Goal: Navigation & Orientation: Find specific page/section

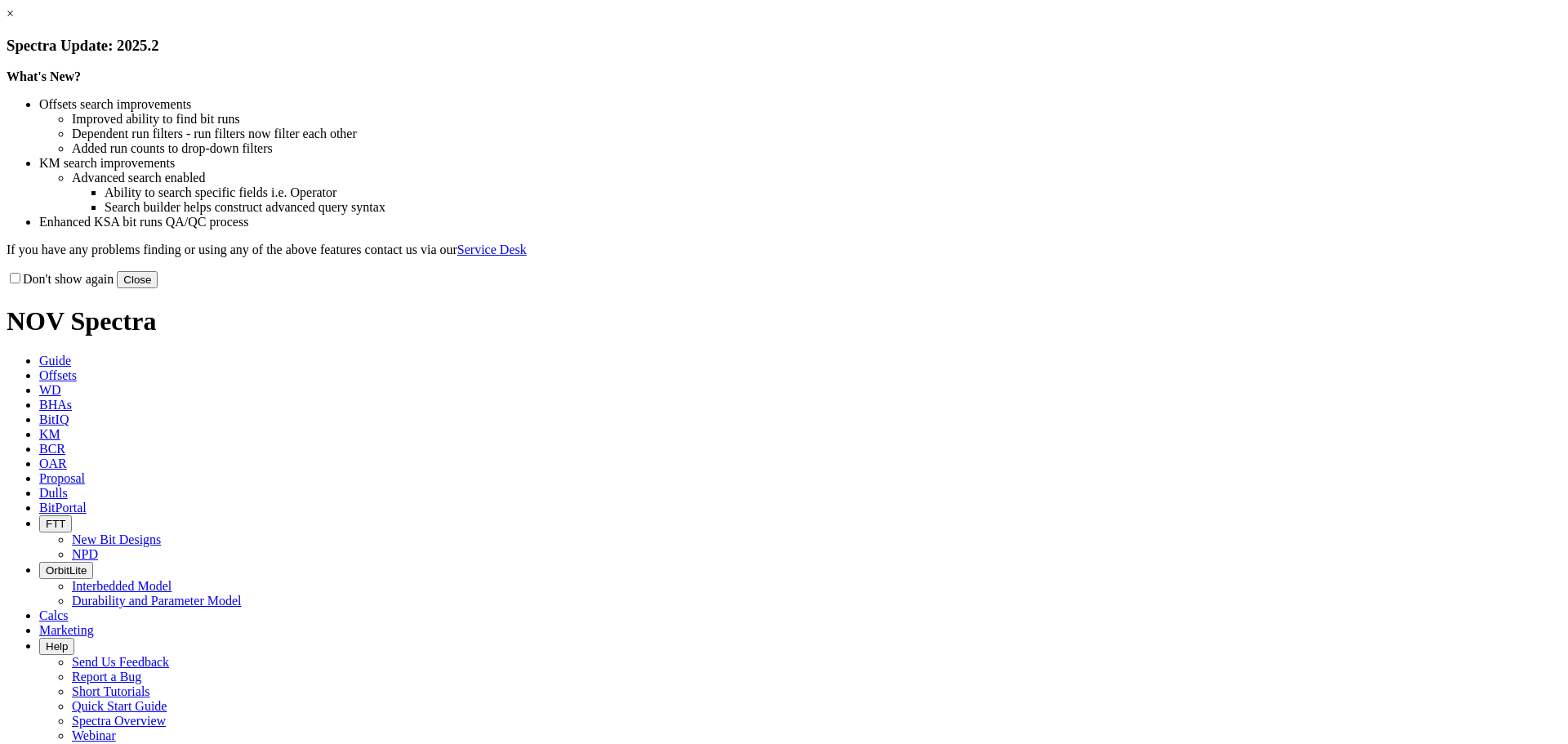
click at [14, 21] on link "×" at bounding box center [10, 14] width 8 height 14
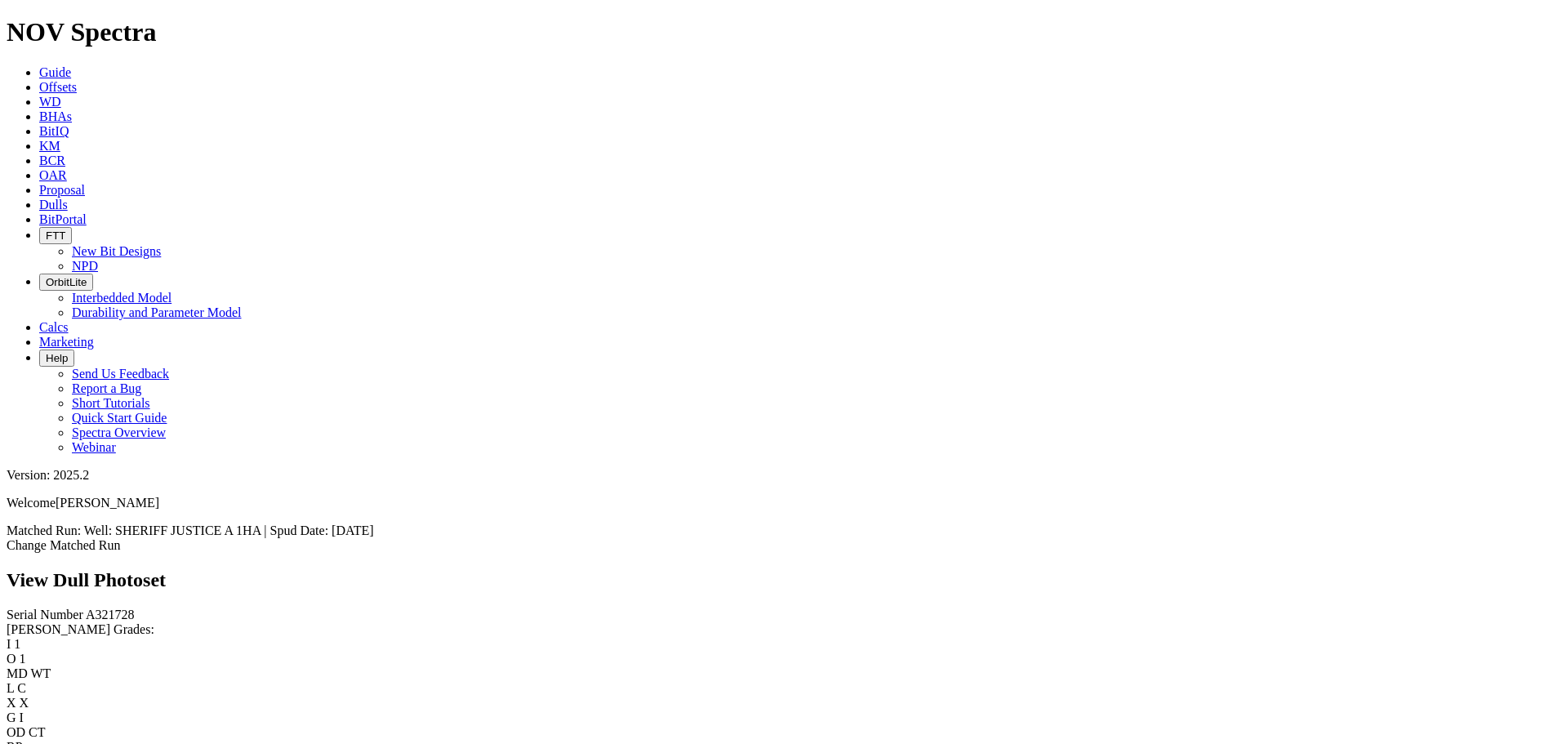
scroll to position [2347, 0]
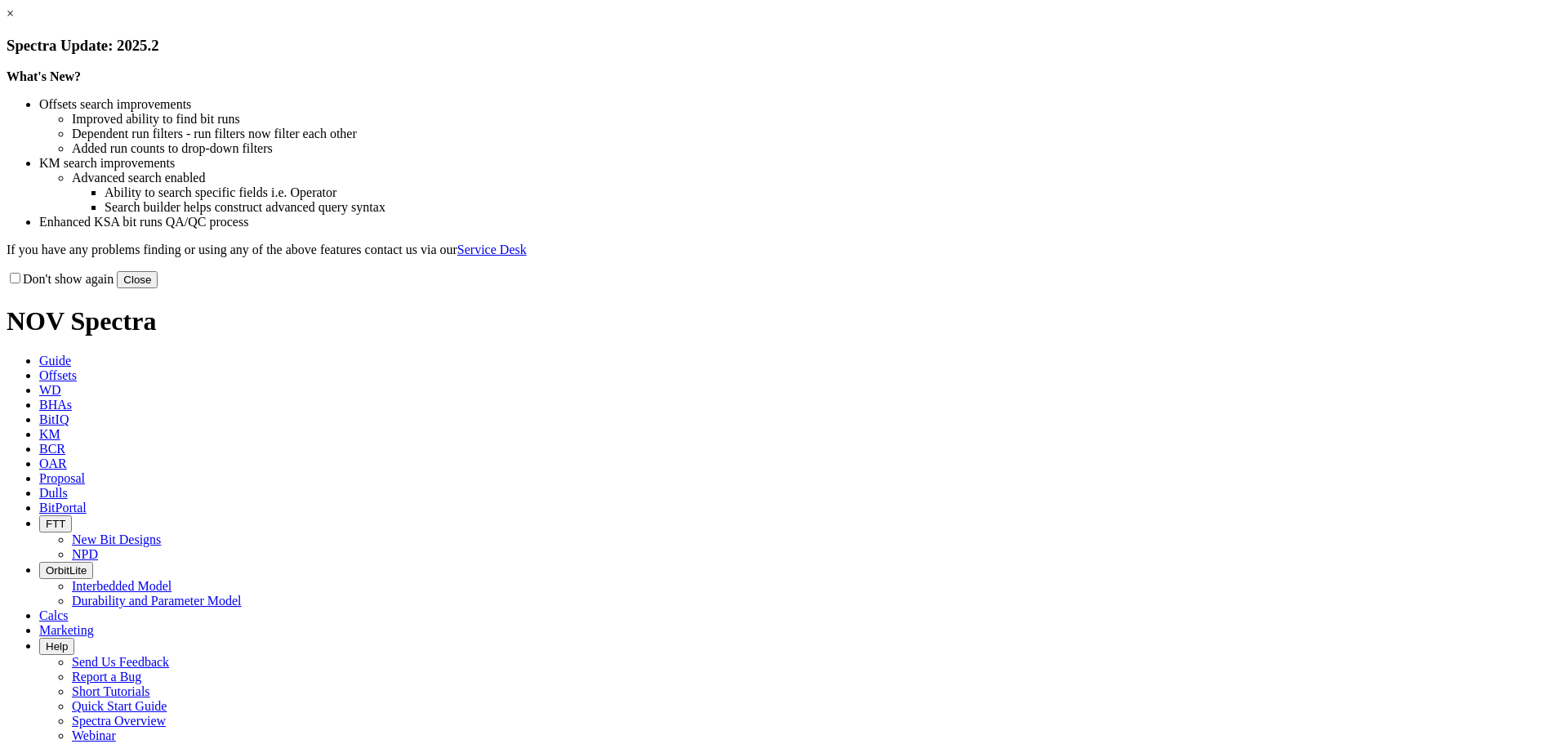
click at [14, 21] on link "×" at bounding box center [10, 14] width 8 height 14
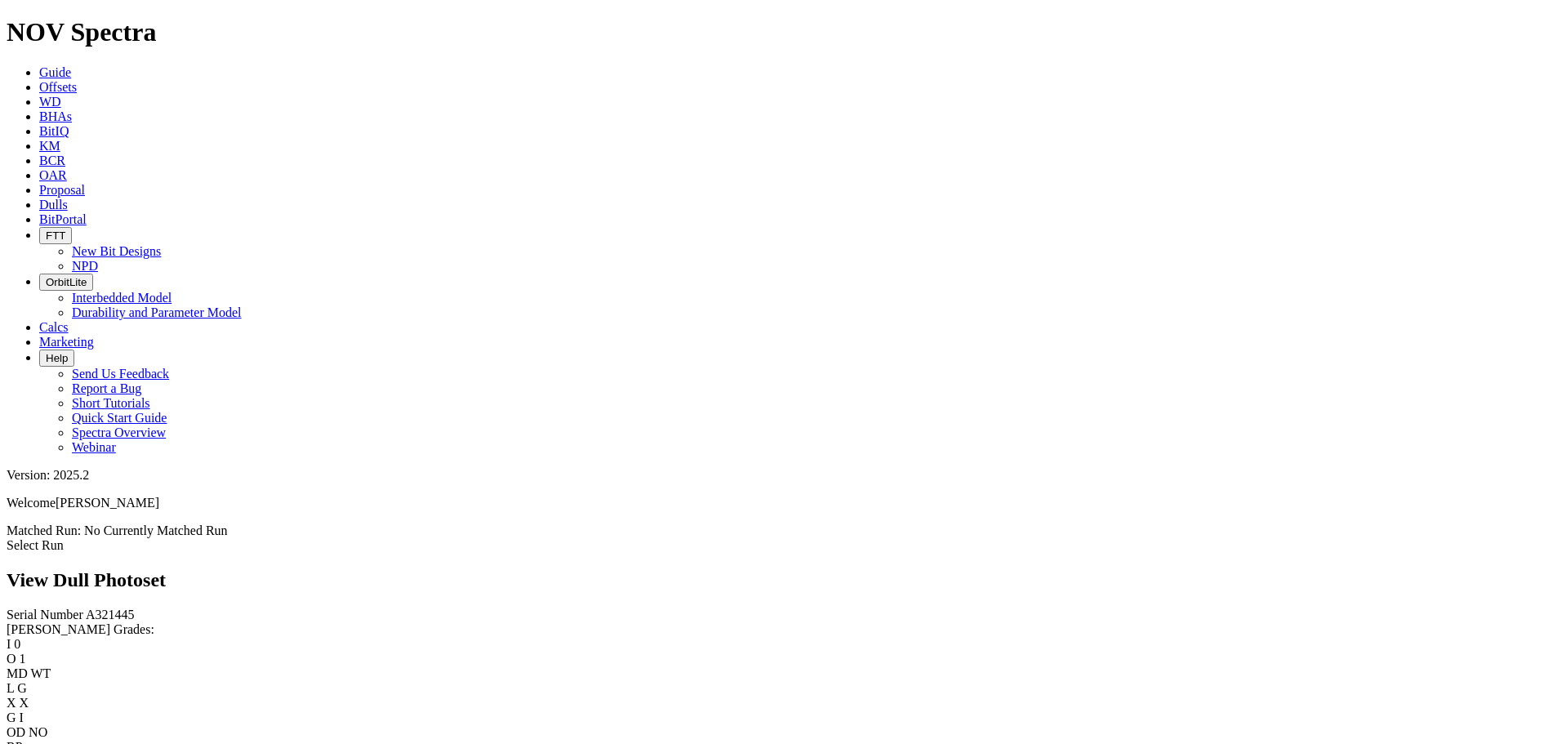
scroll to position [2369, 0]
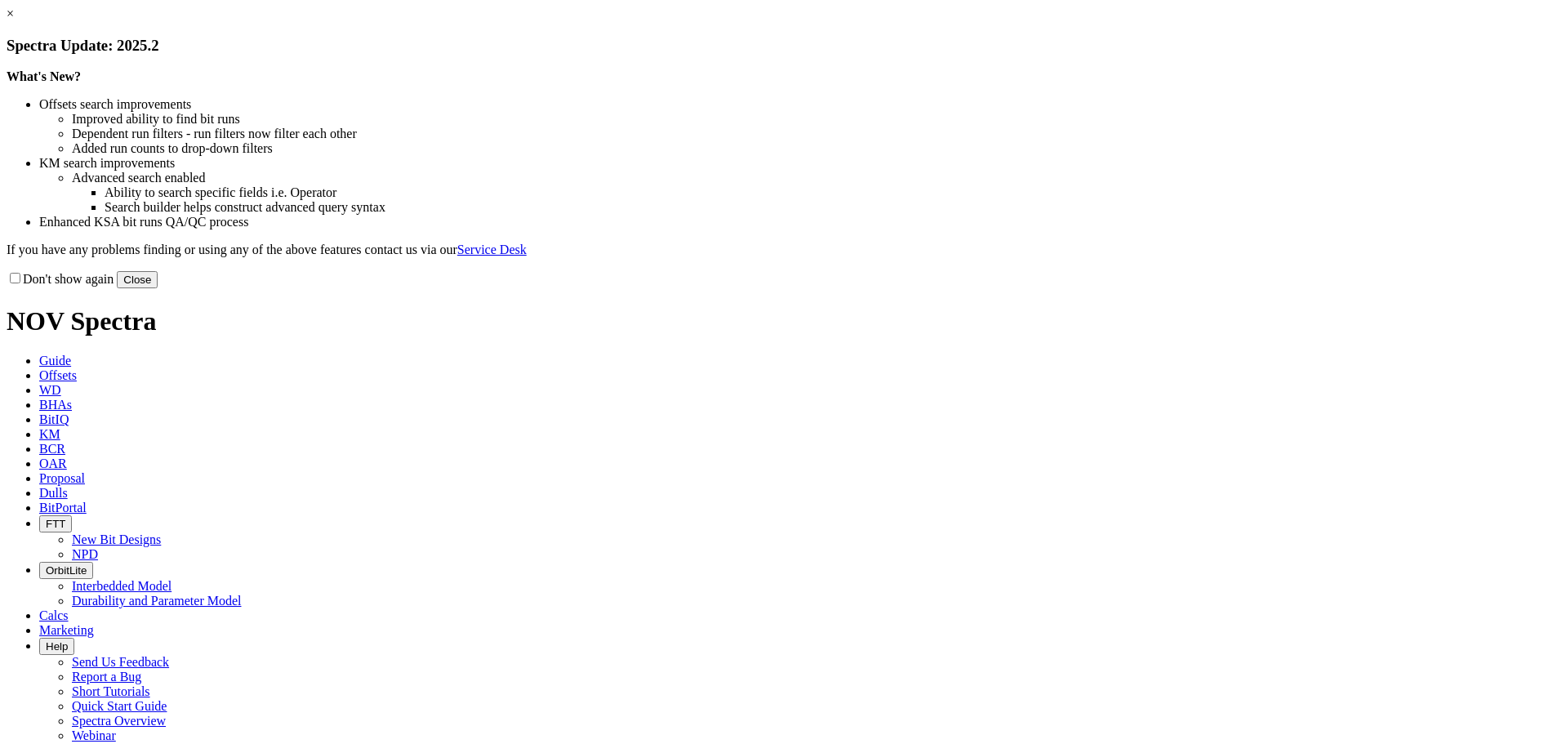
click at [14, 21] on link "×" at bounding box center [10, 14] width 8 height 14
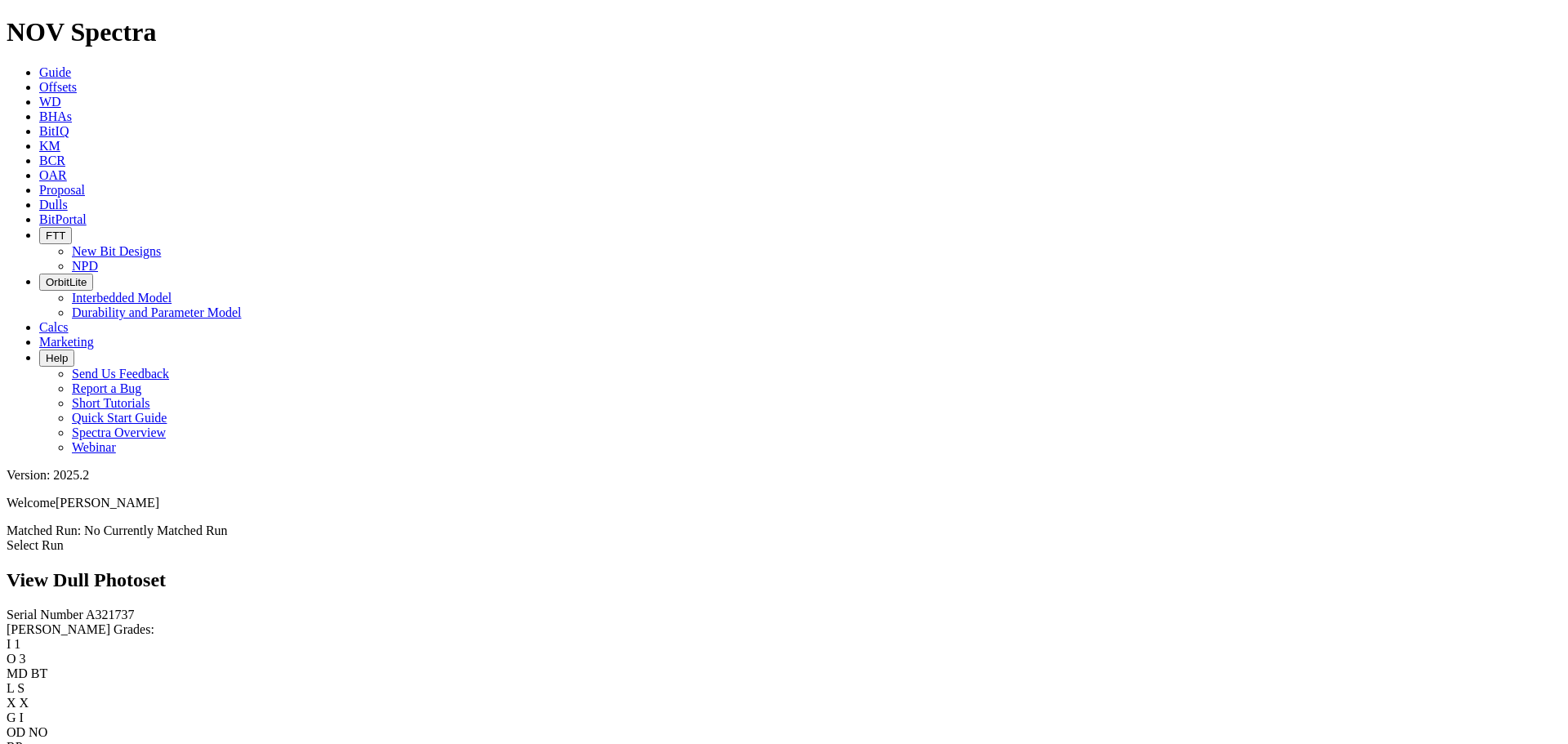
scroll to position [1796, 0]
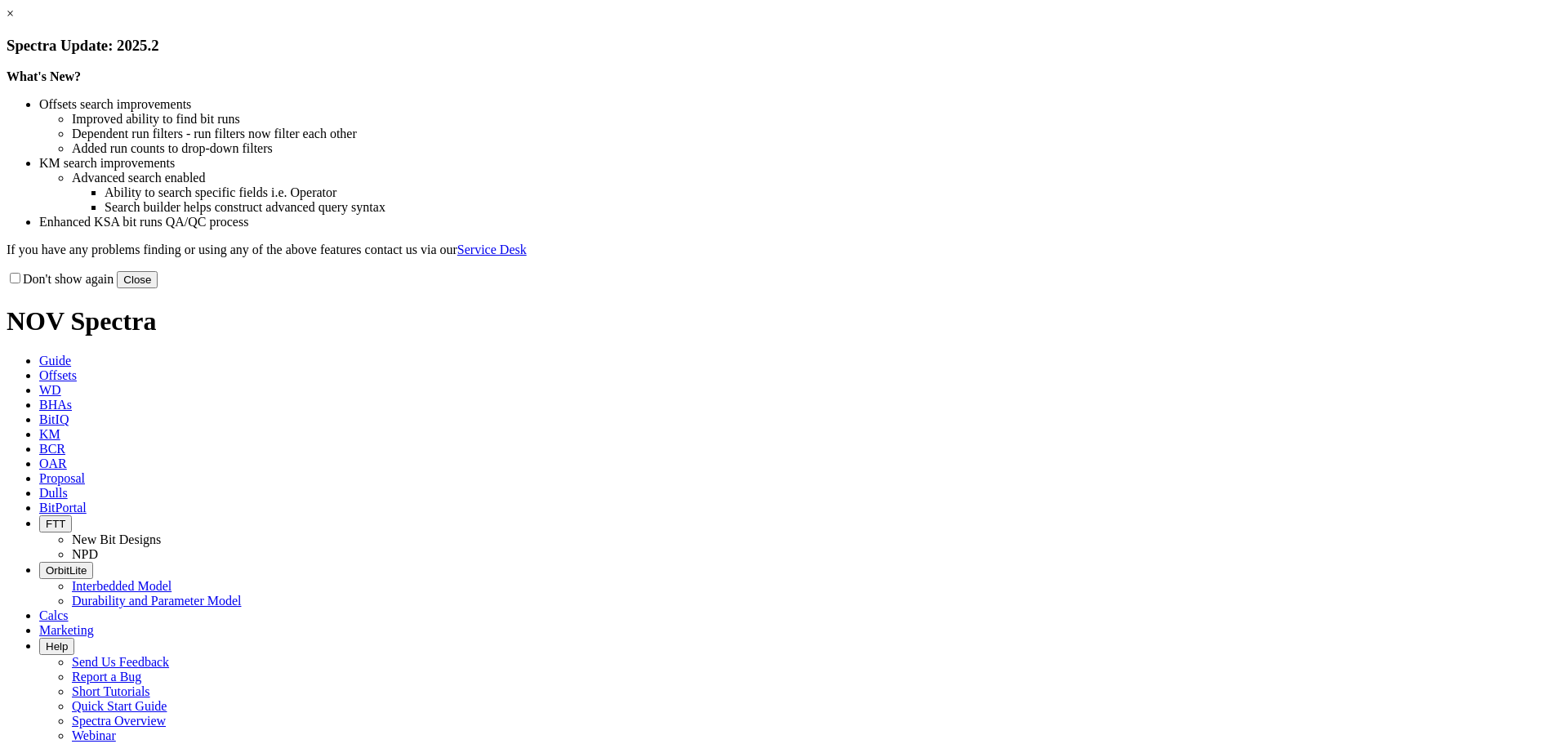
click at [14, 21] on link "×" at bounding box center [10, 14] width 8 height 14
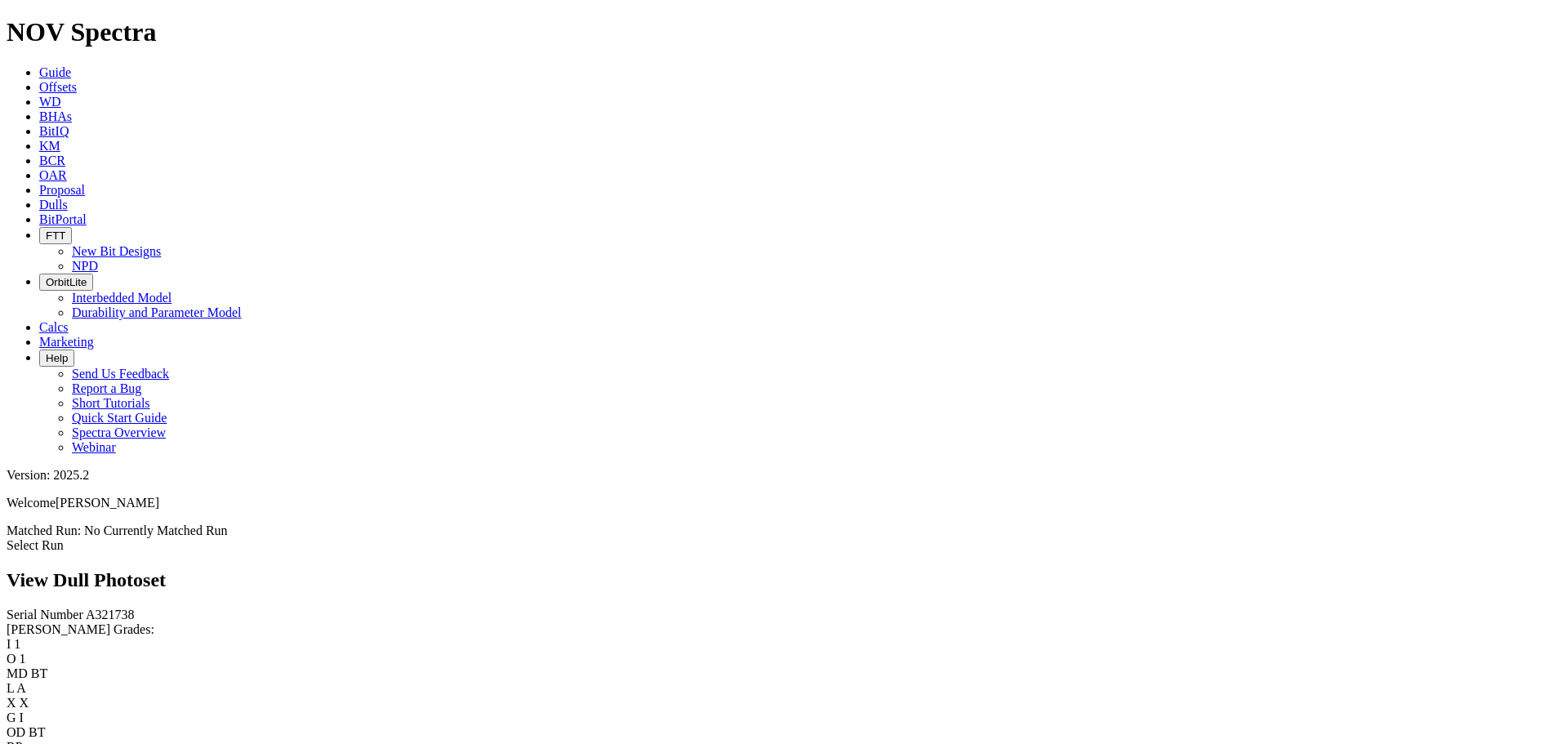
scroll to position [1552, 0]
